Goal: Information Seeking & Learning: Learn about a topic

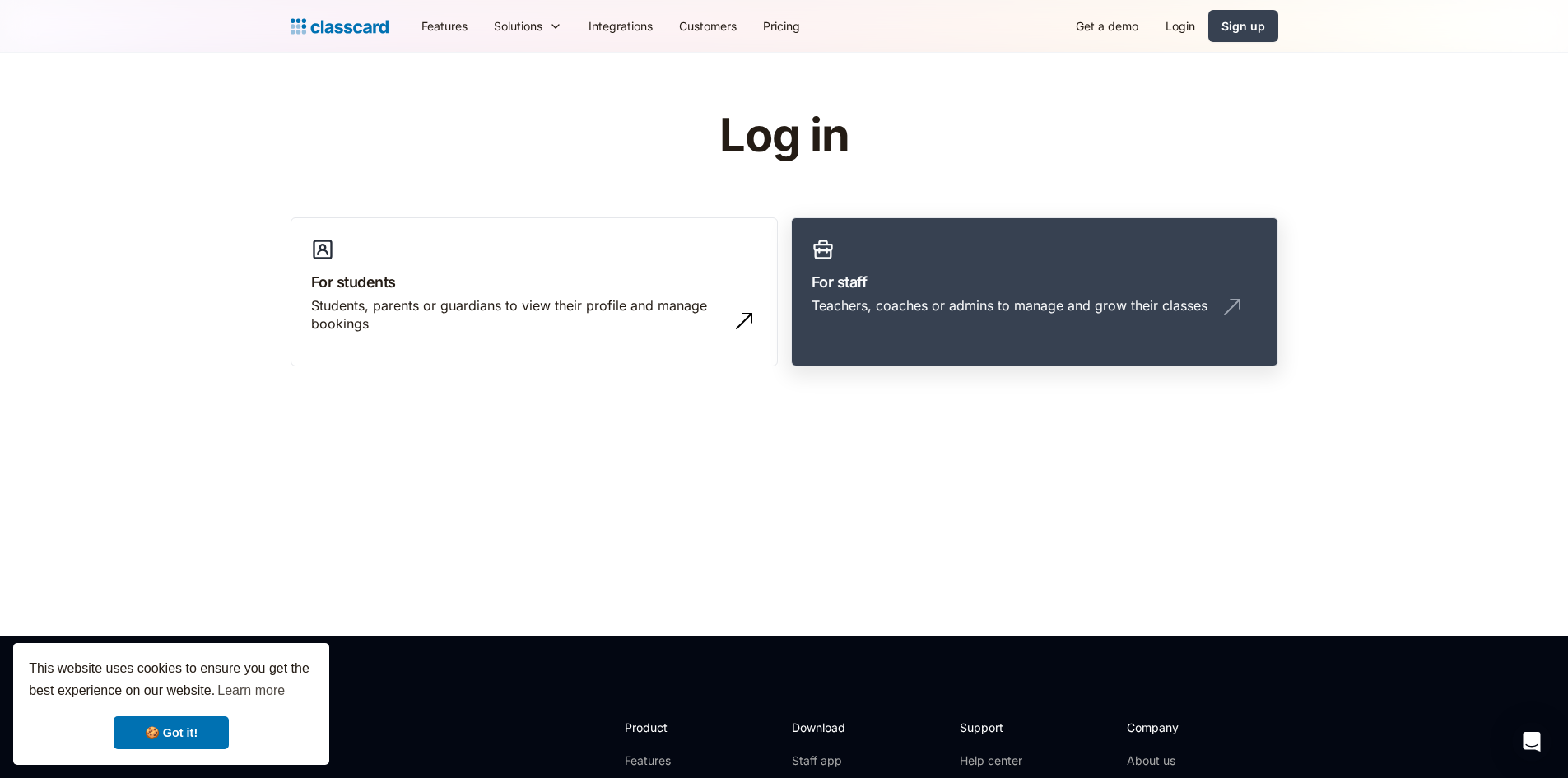
click at [912, 305] on div "Teachers, coaches or admins to manage and grow their classes" at bounding box center [1009, 306] width 396 height 18
click at [438, 21] on link "Features" at bounding box center [445, 26] width 73 height 37
